Goal: Navigation & Orientation: Find specific page/section

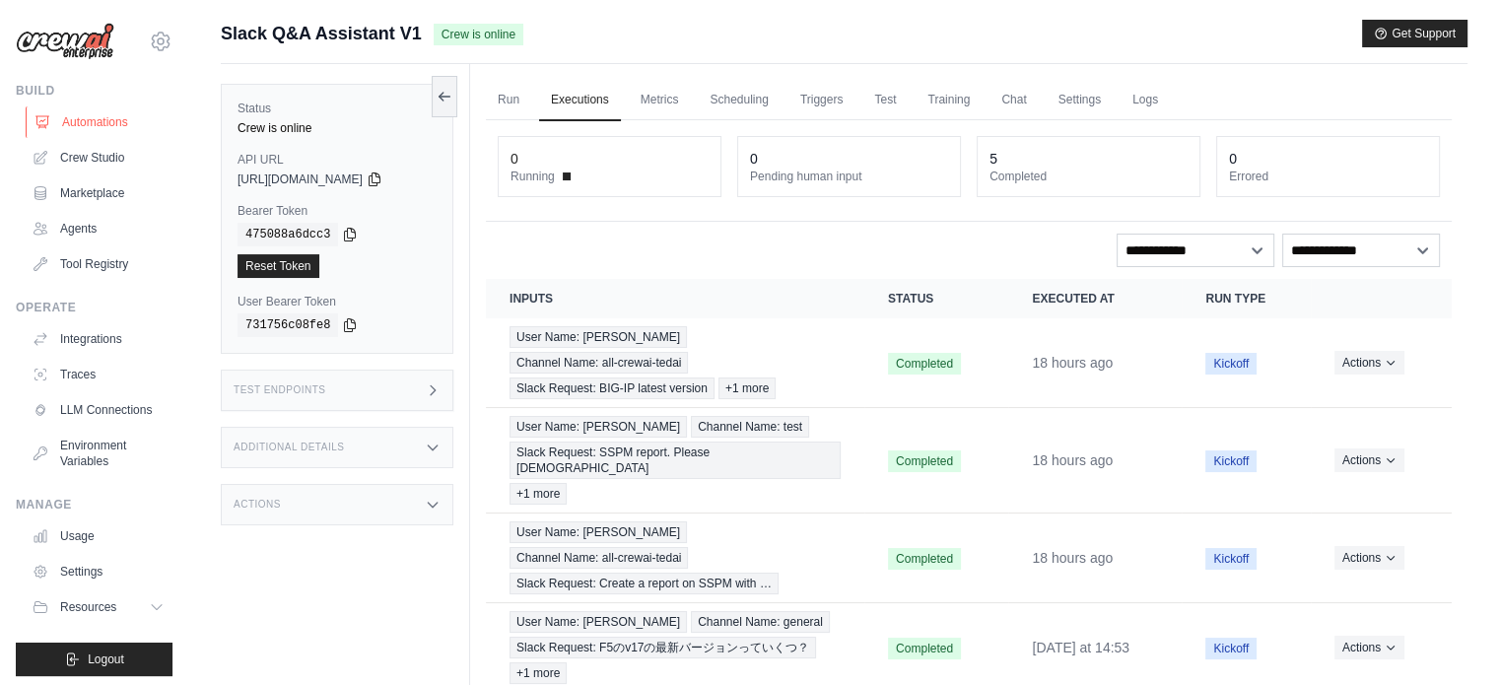
click at [97, 114] on link "Automations" at bounding box center [100, 122] width 149 height 32
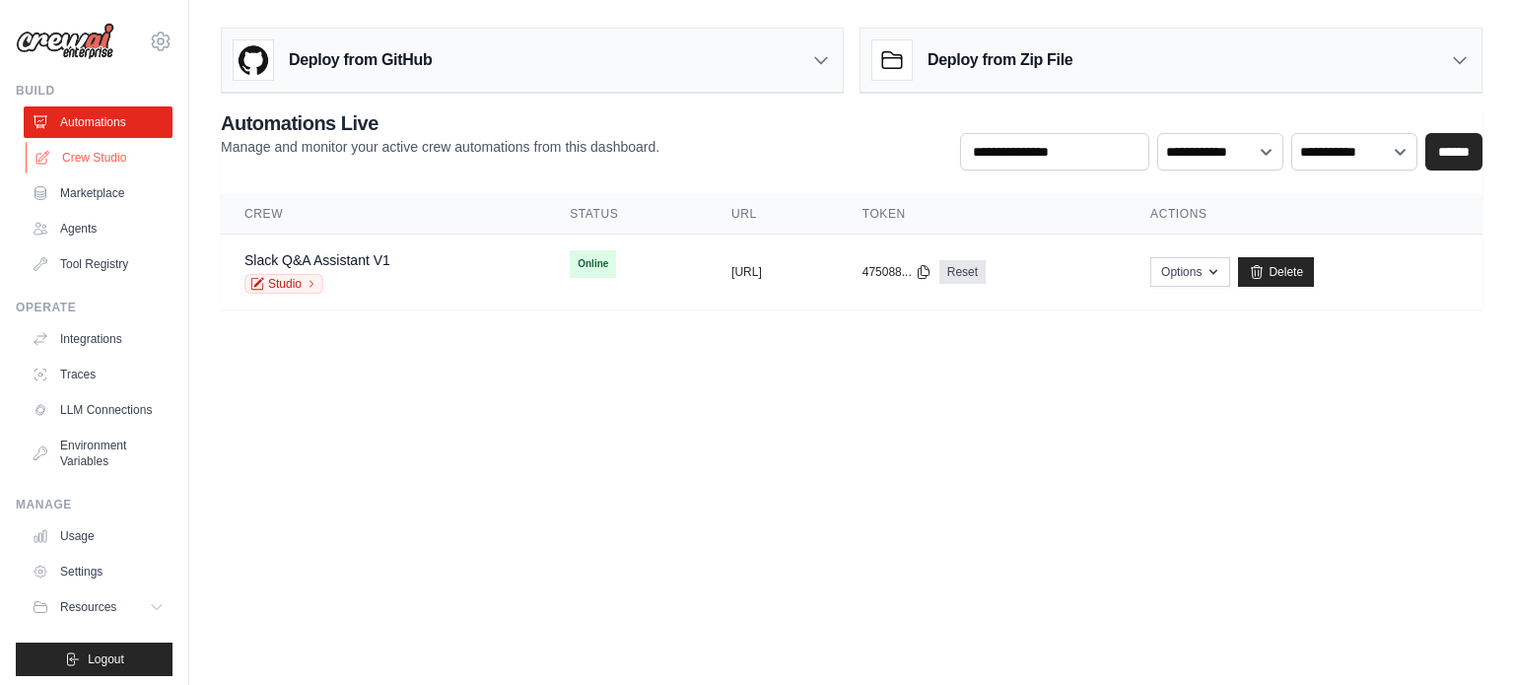
click at [92, 168] on link "Crew Studio" at bounding box center [100, 158] width 149 height 32
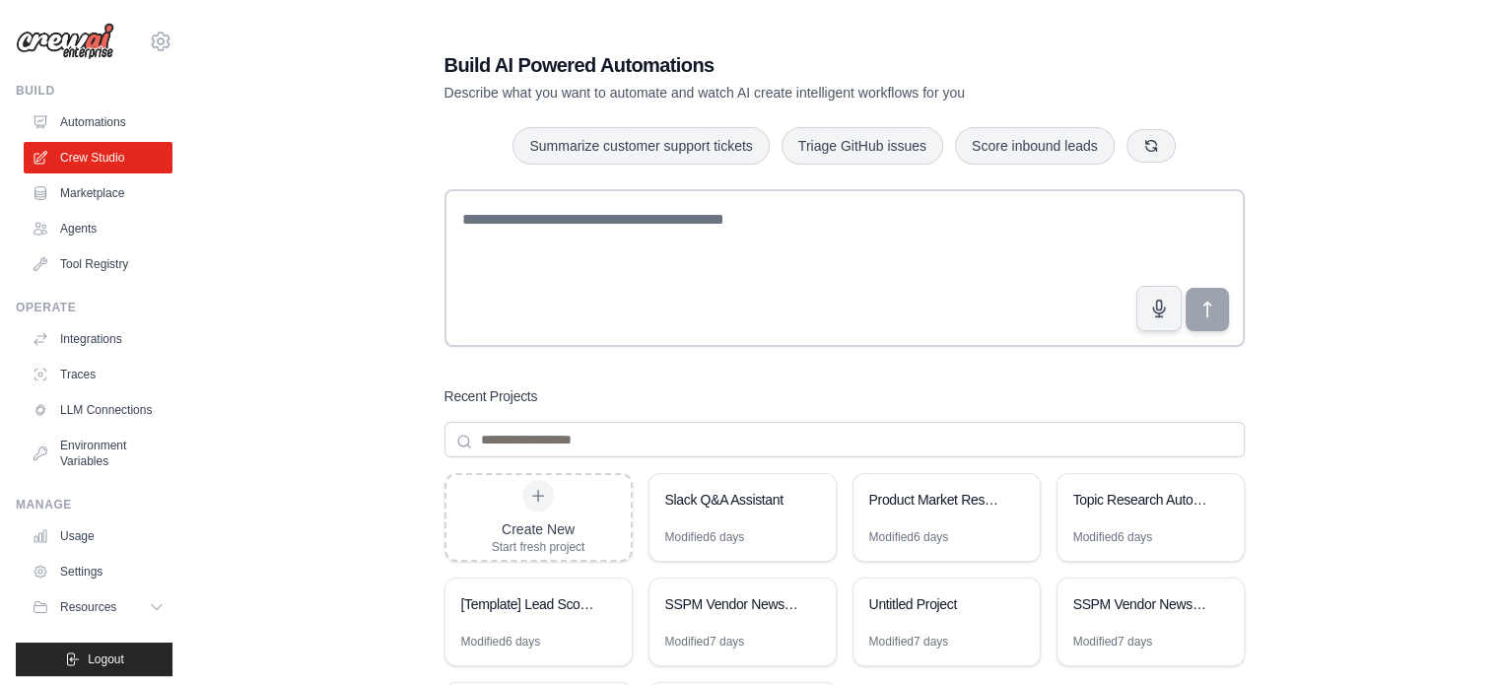
click at [289, 282] on div "Build AI Powered Automations Describe what you want to automate and watch AI cr…" at bounding box center [844, 420] width 1247 height 800
click at [355, 352] on div "Build AI Powered Automations Describe what you want to automate and watch AI cr…" at bounding box center [844, 420] width 1247 height 800
click at [354, 299] on div "Build AI Powered Automations Describe what you want to automate and watch AI cr…" at bounding box center [844, 420] width 1247 height 800
